Goal: Register for event/course

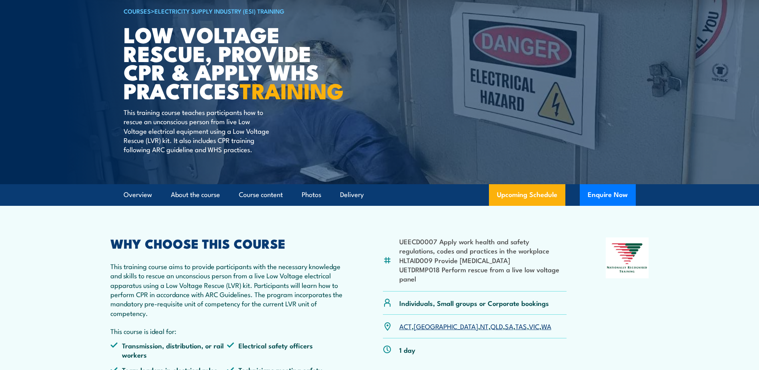
scroll to position [80, 0]
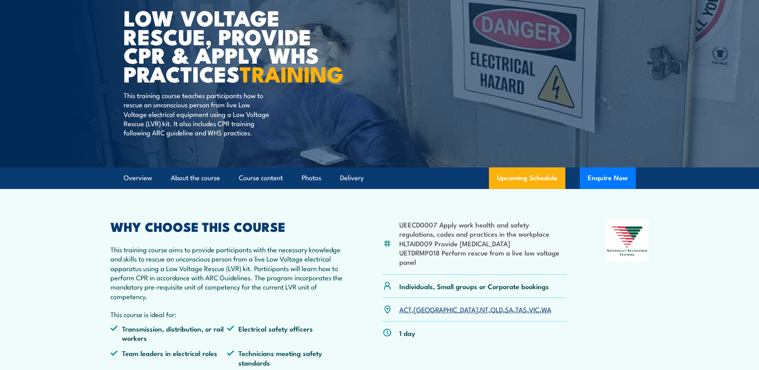
click at [541, 314] on link "WA" at bounding box center [546, 309] width 10 height 10
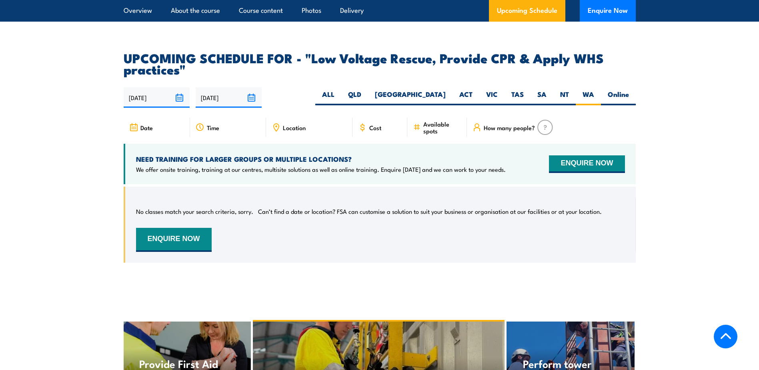
scroll to position [1347, 0]
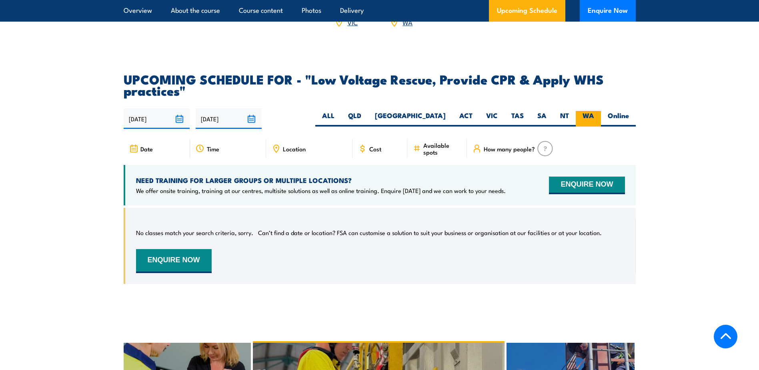
click at [588, 123] on label "WA" at bounding box center [588, 119] width 25 height 16
click at [594, 116] on input "WA" at bounding box center [596, 113] width 5 height 5
click at [180, 125] on input "23/09/2025" at bounding box center [157, 118] width 66 height 20
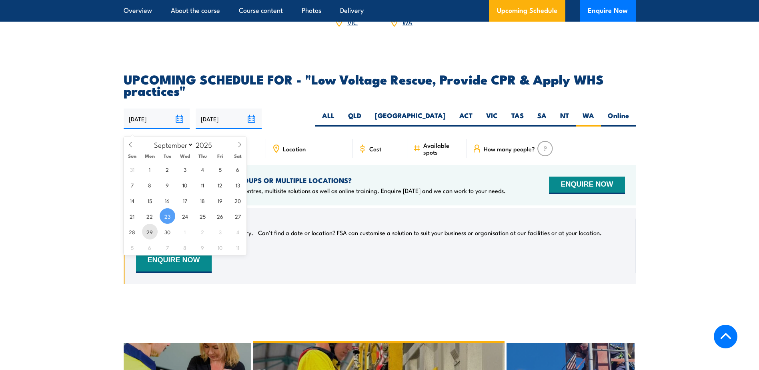
click at [148, 231] on span "29" at bounding box center [150, 232] width 16 height 16
type input "[DATE]"
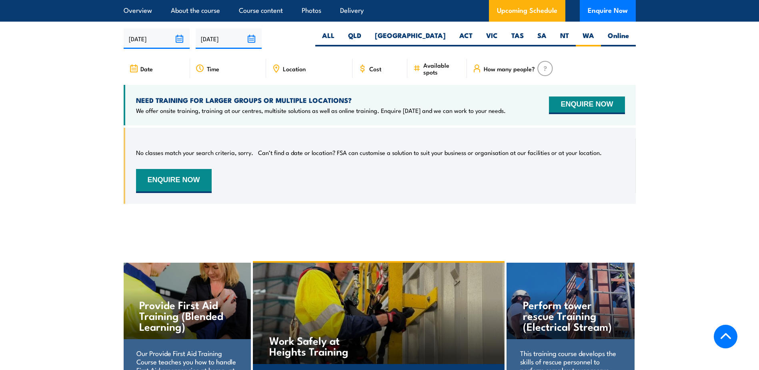
click at [180, 43] on input "[DATE]" at bounding box center [157, 38] width 66 height 20
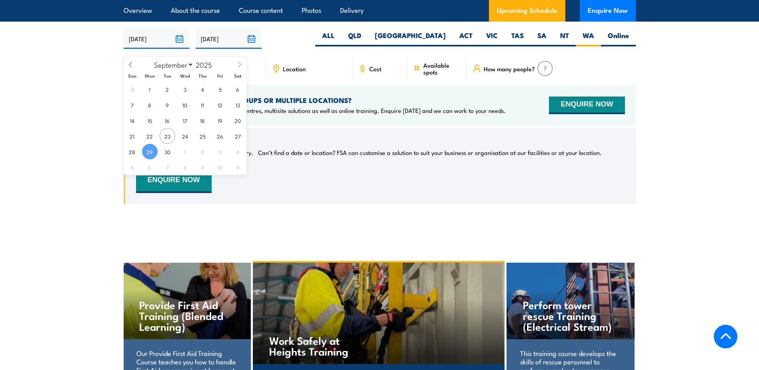
click at [234, 64] on span at bounding box center [240, 67] width 14 height 22
select select "9"
click at [148, 109] on span "6" at bounding box center [150, 105] width 16 height 16
type input "[DATE]"
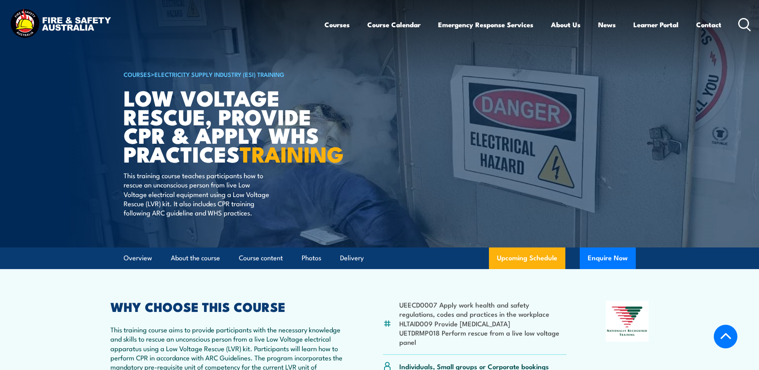
select select "2"
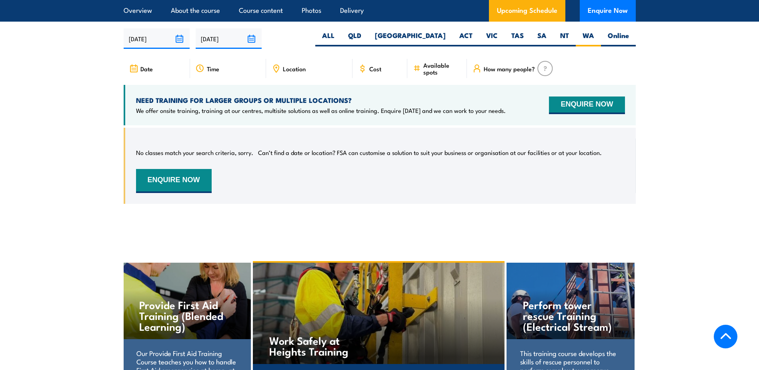
click at [248, 44] on input "[DATE]" at bounding box center [229, 38] width 66 height 20
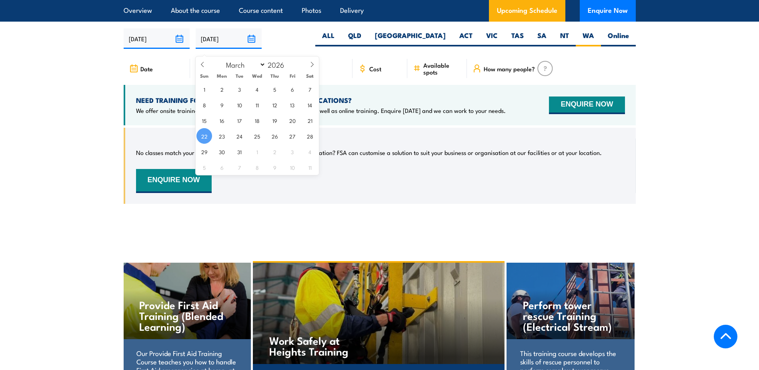
click at [206, 137] on span "22" at bounding box center [204, 136] width 16 height 16
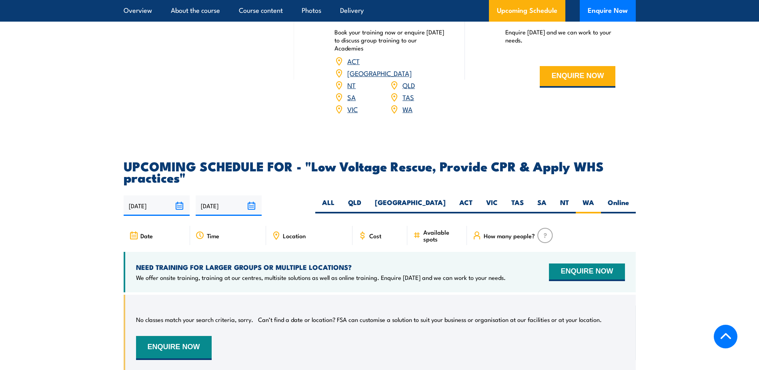
scroll to position [1427, 0]
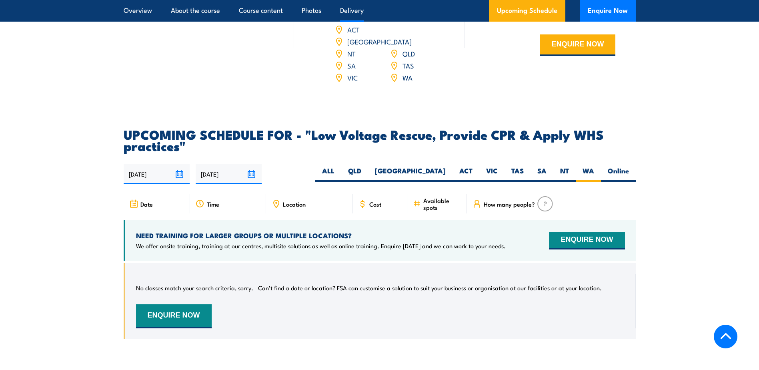
scroll to position [1347, 0]
